Goal: Navigation & Orientation: Find specific page/section

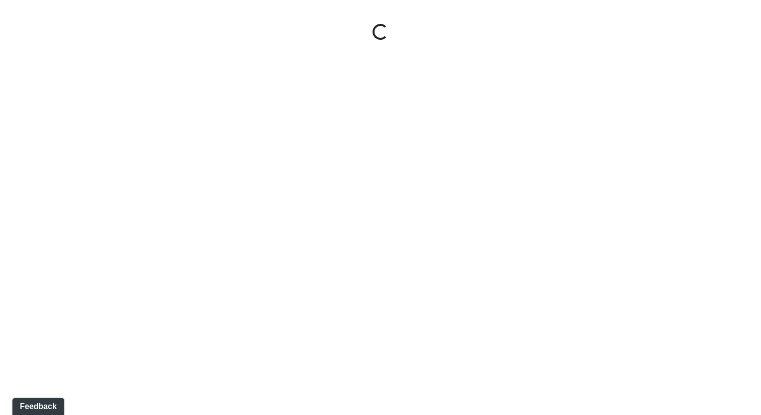
select select "1QVtRjyM1orE5pKiq1FaV1"
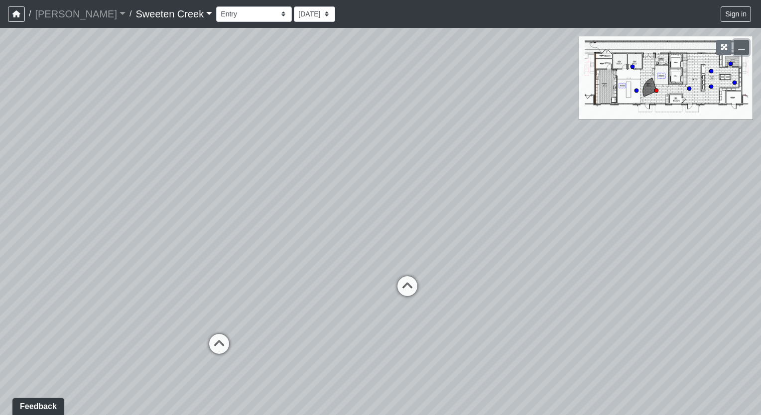
click at [741, 50] on icon "button" at bounding box center [741, 47] width 7 height 7
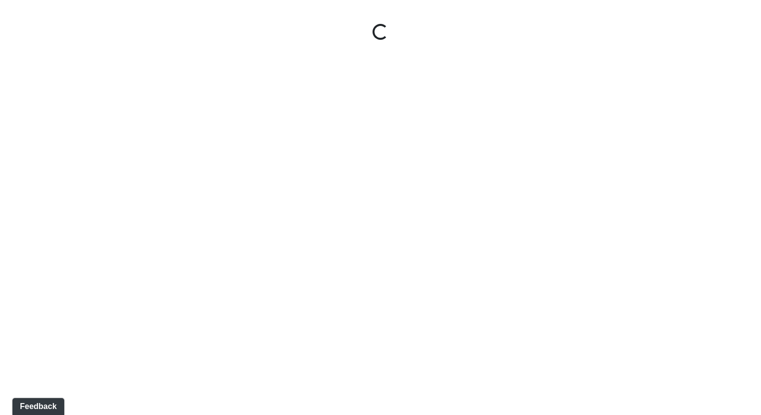
select select "1QVtRjyM1orE5pKiq1FaV1"
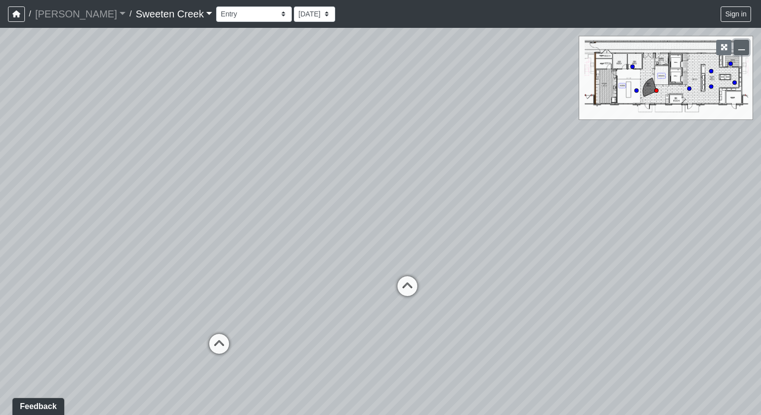
click at [744, 47] on icon "button" at bounding box center [741, 47] width 7 height 7
